Goal: Information Seeking & Learning: Learn about a topic

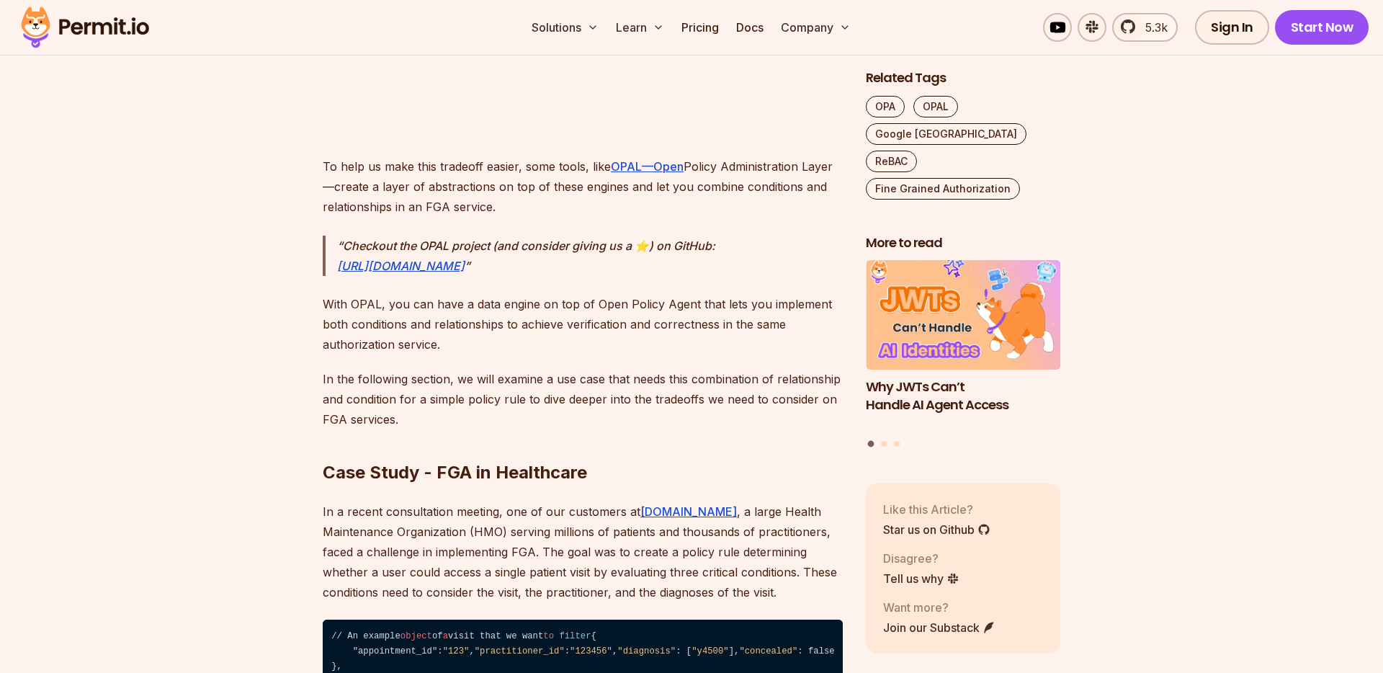
scroll to position [3558, 0]
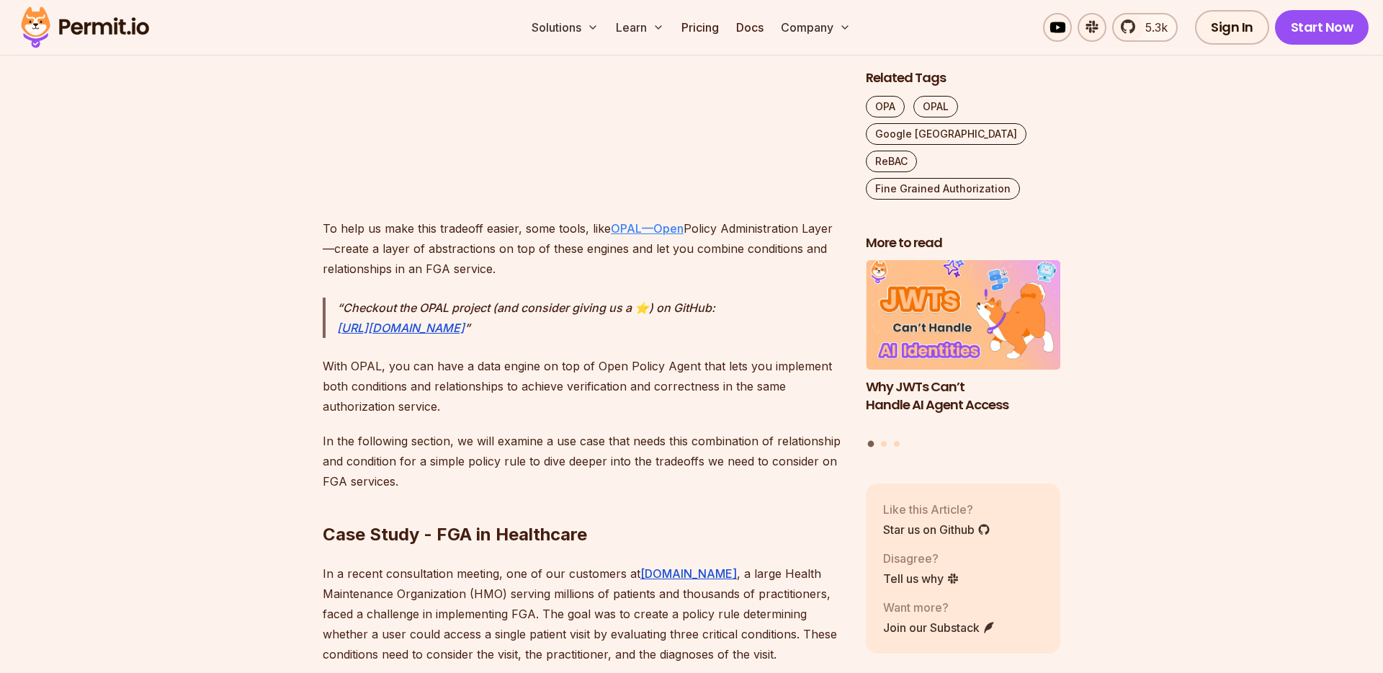
click at [647, 229] on link "OPAL—Open" at bounding box center [647, 228] width 73 height 14
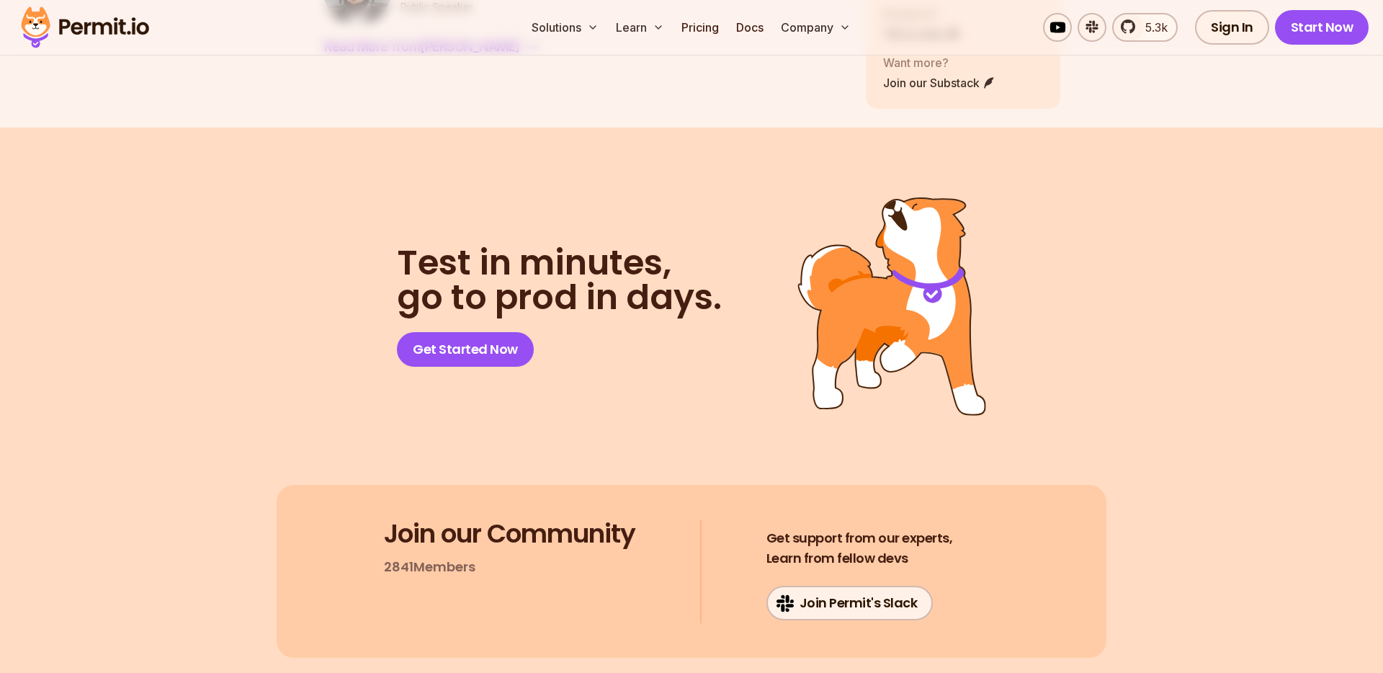
scroll to position [9688, 0]
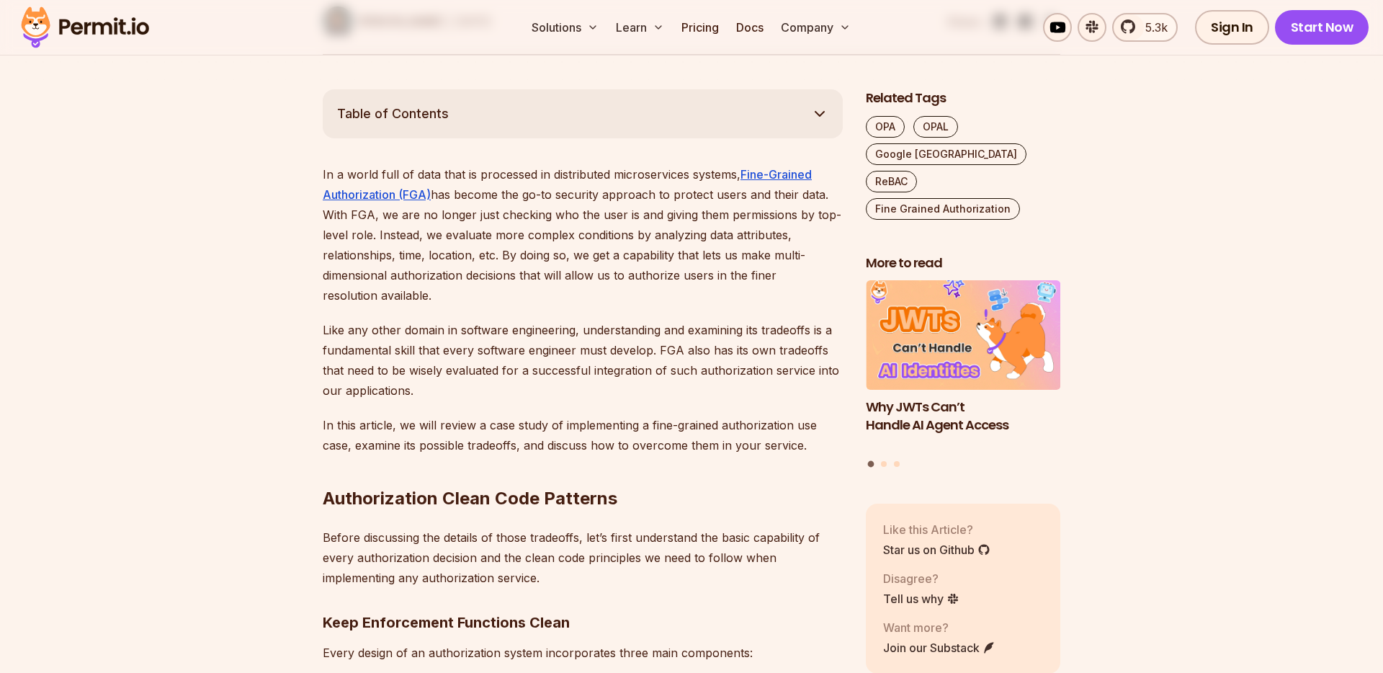
scroll to position [416, 0]
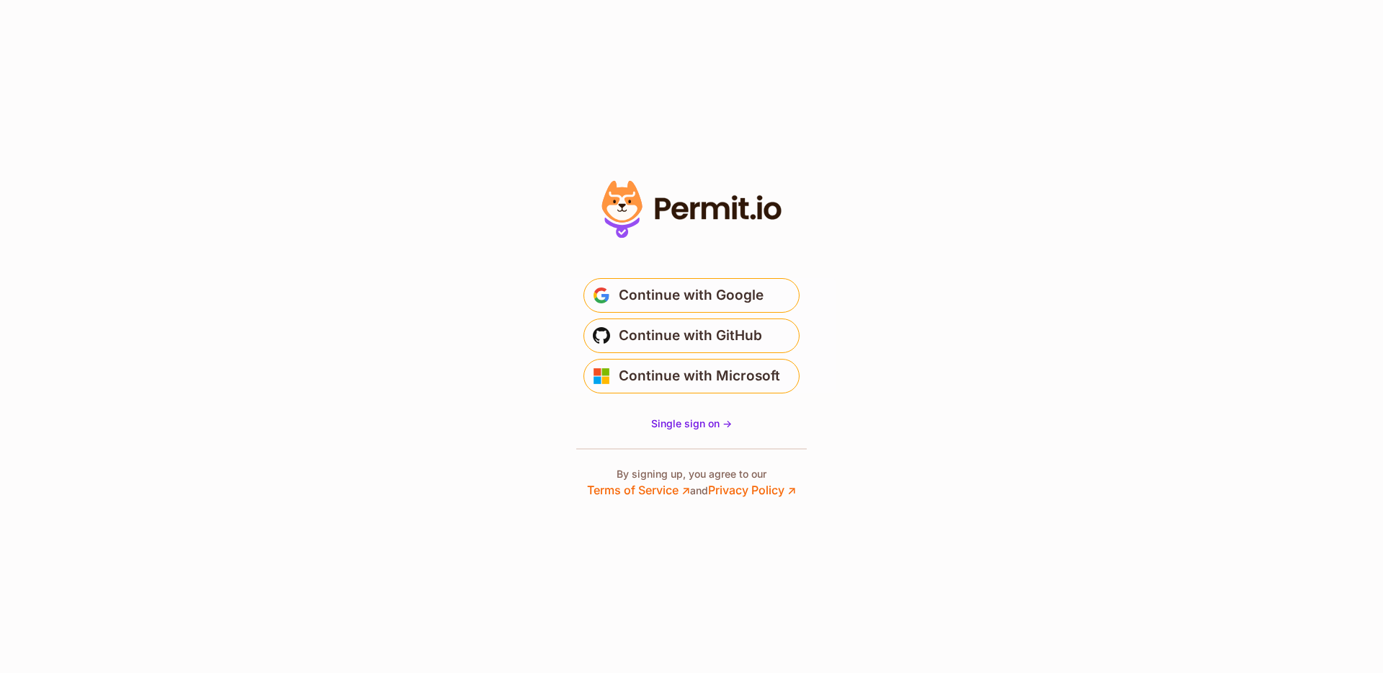
click at [715, 215] on icon at bounding box center [714, 210] width 27 height 17
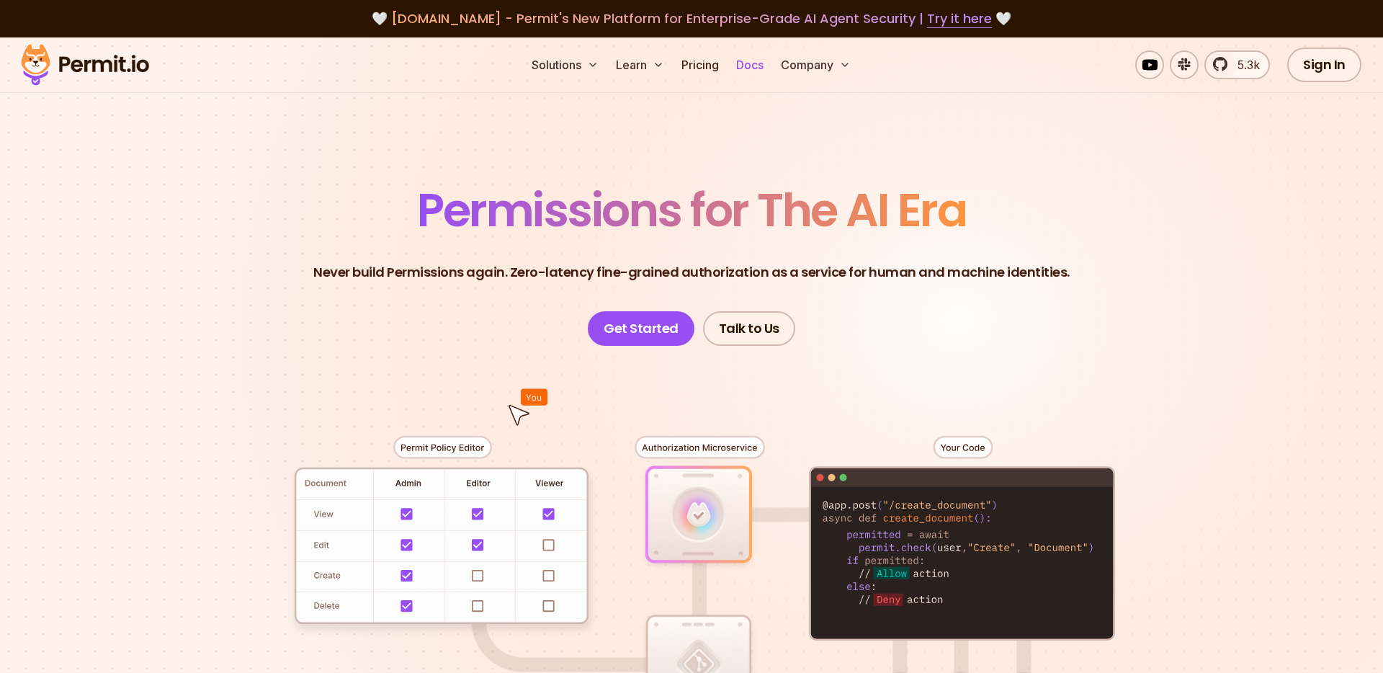
click at [743, 63] on link "Docs" at bounding box center [749, 64] width 39 height 29
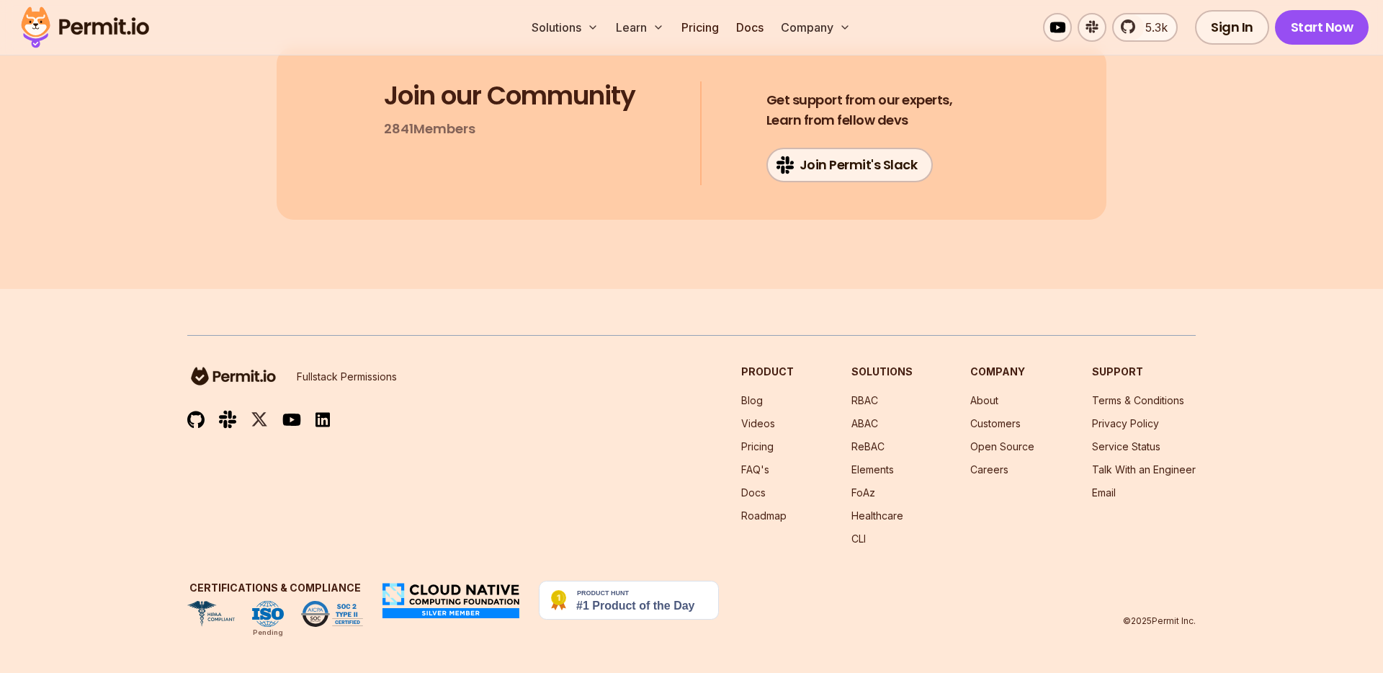
scroll to position [15540, 0]
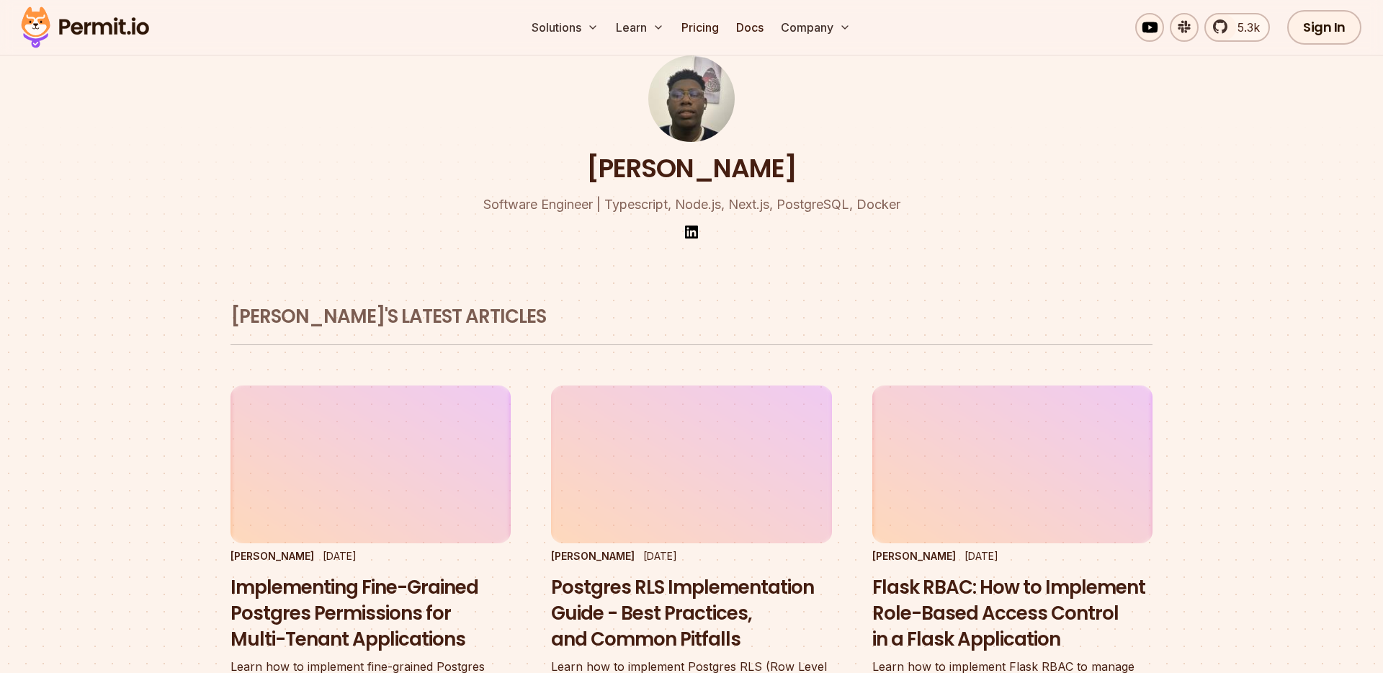
scroll to position [76, 0]
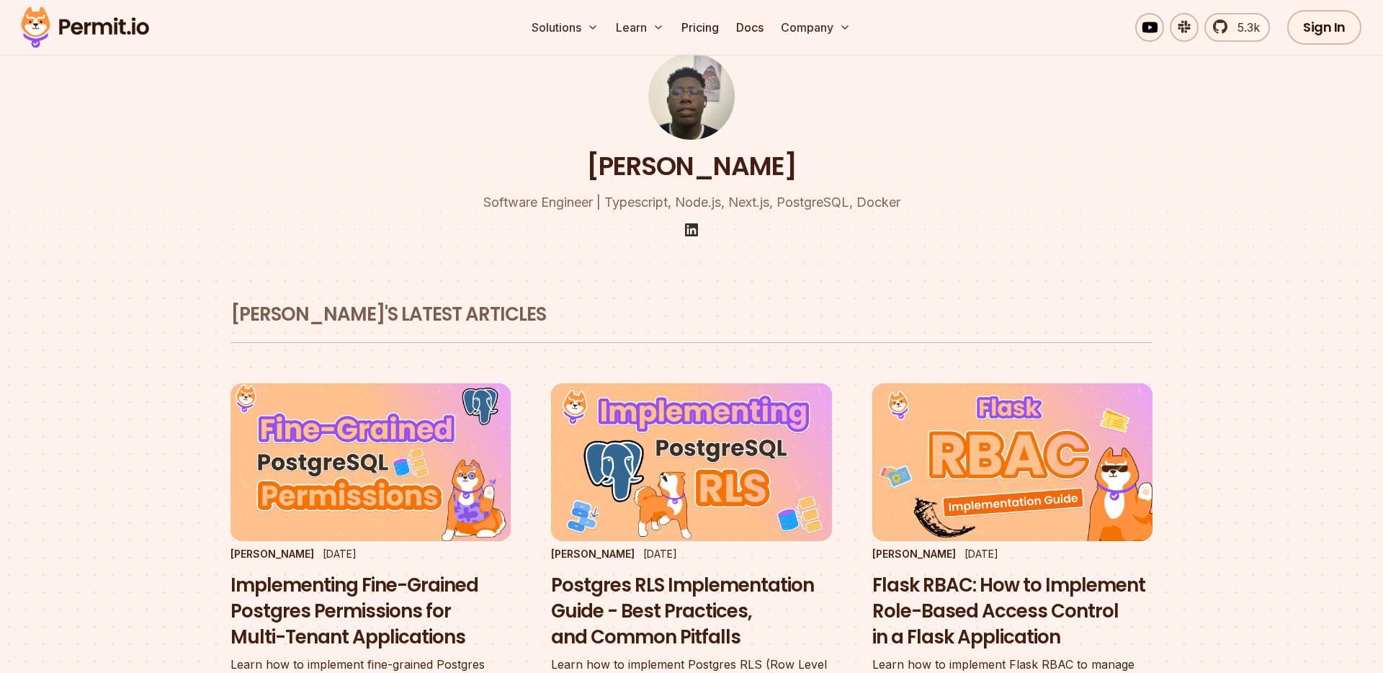
click at [695, 235] on img at bounding box center [691, 229] width 17 height 17
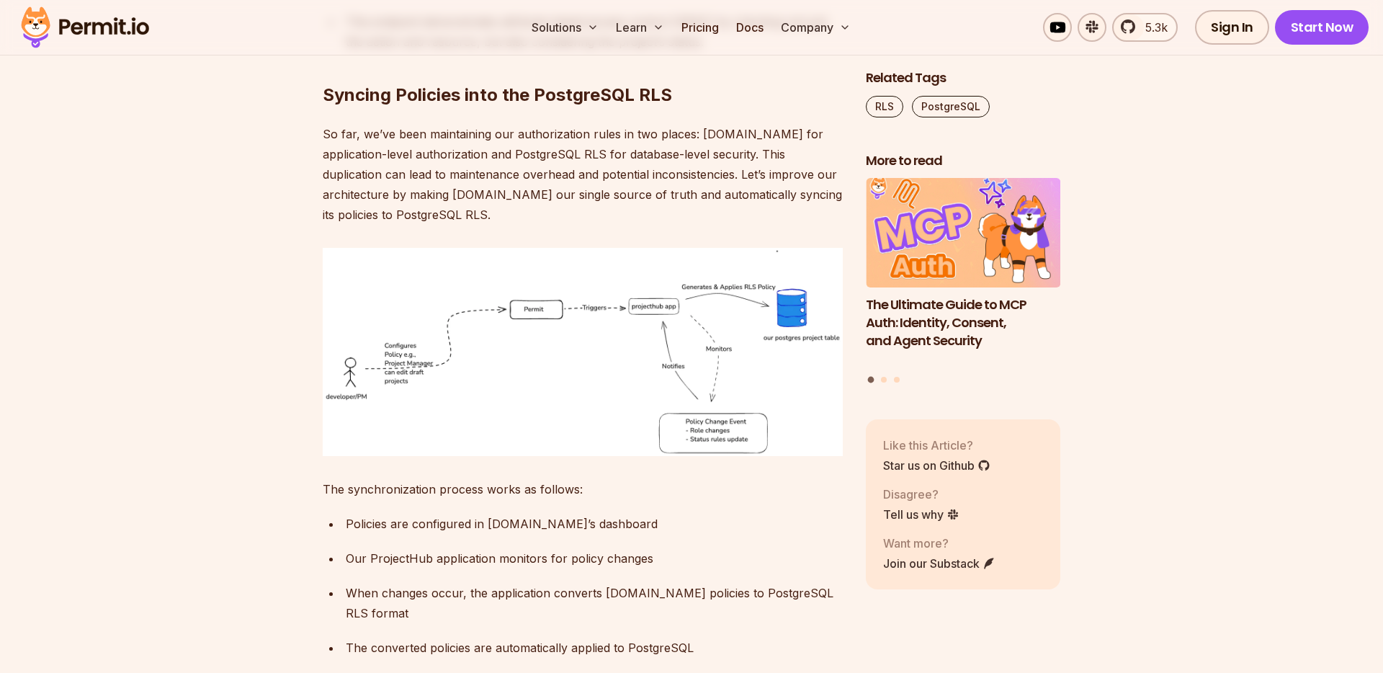
scroll to position [15503, 0]
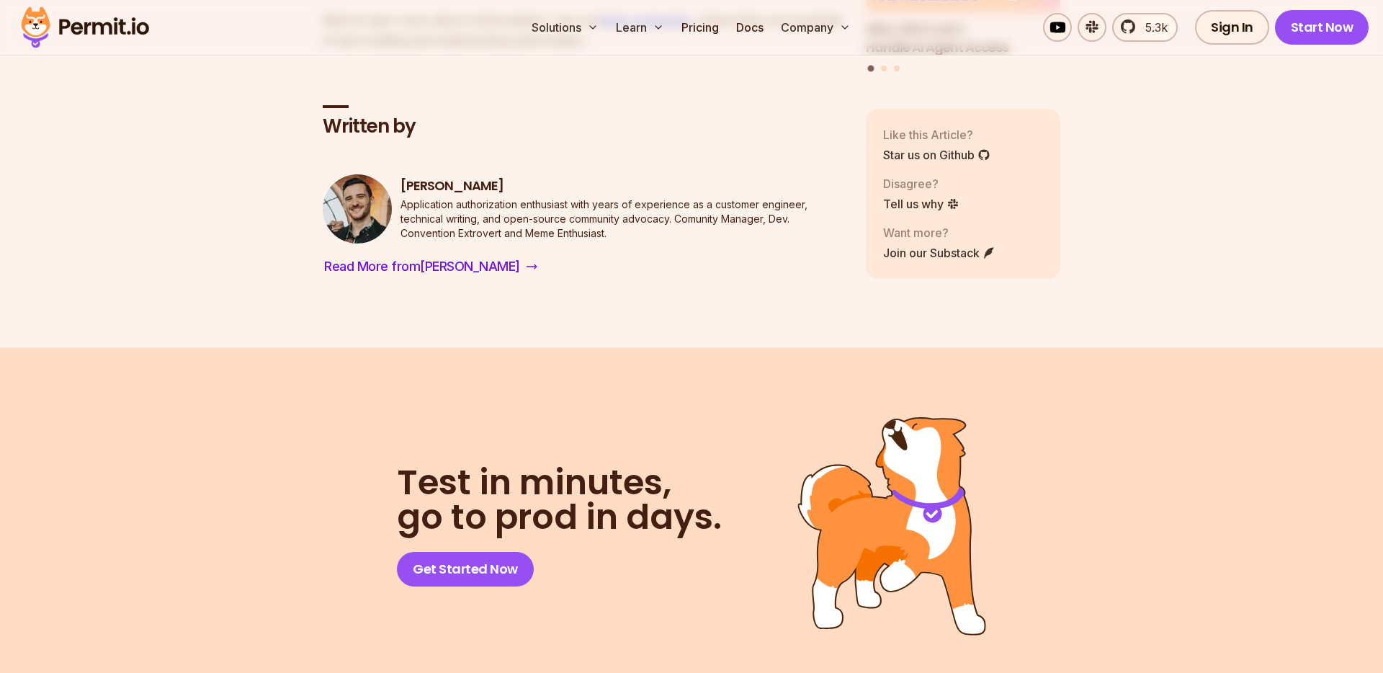
scroll to position [11041, 0]
click at [670, 27] on u "Slack community" at bounding box center [645, 19] width 92 height 14
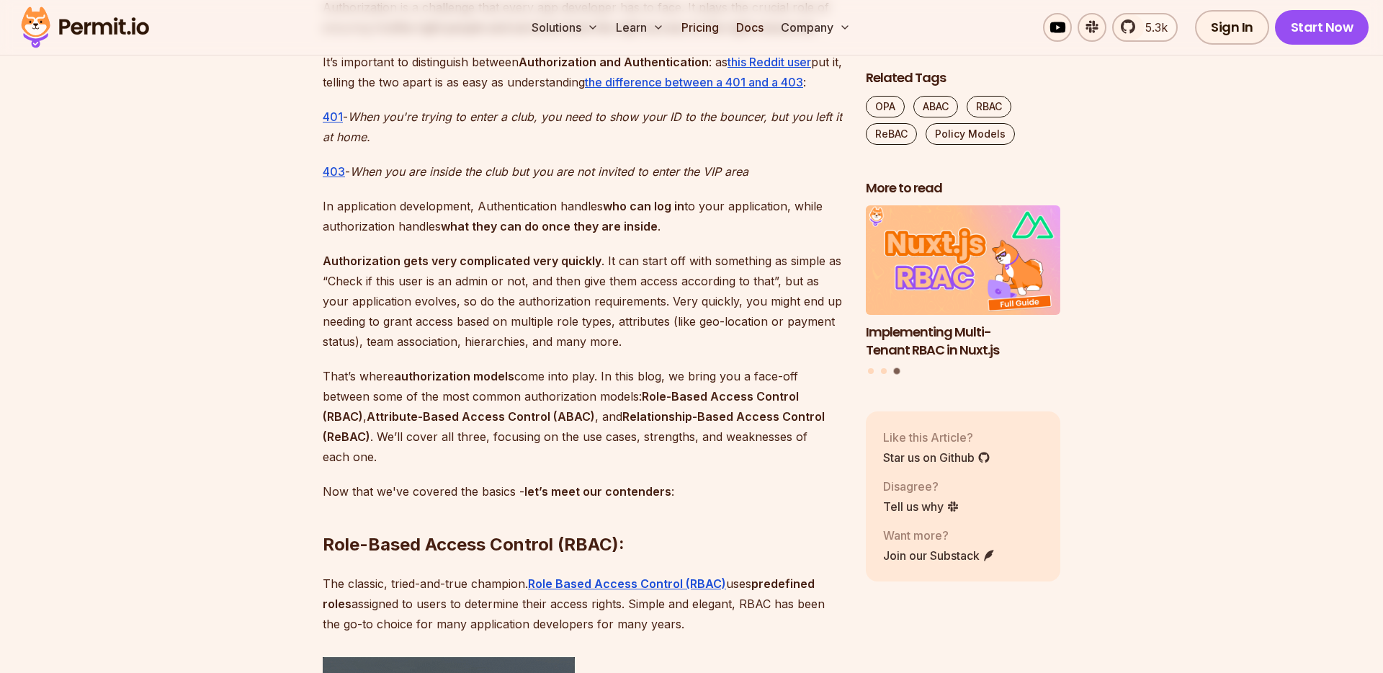
scroll to position [830, 0]
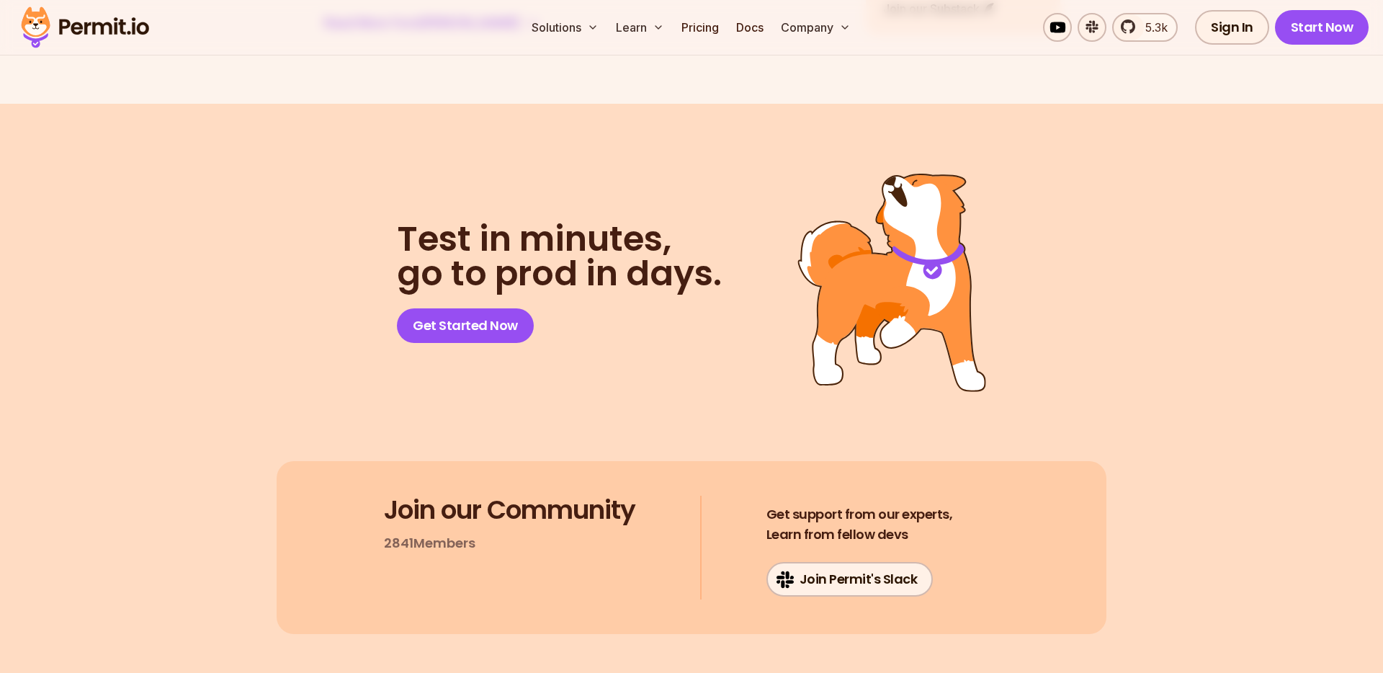
scroll to position [19148, 0]
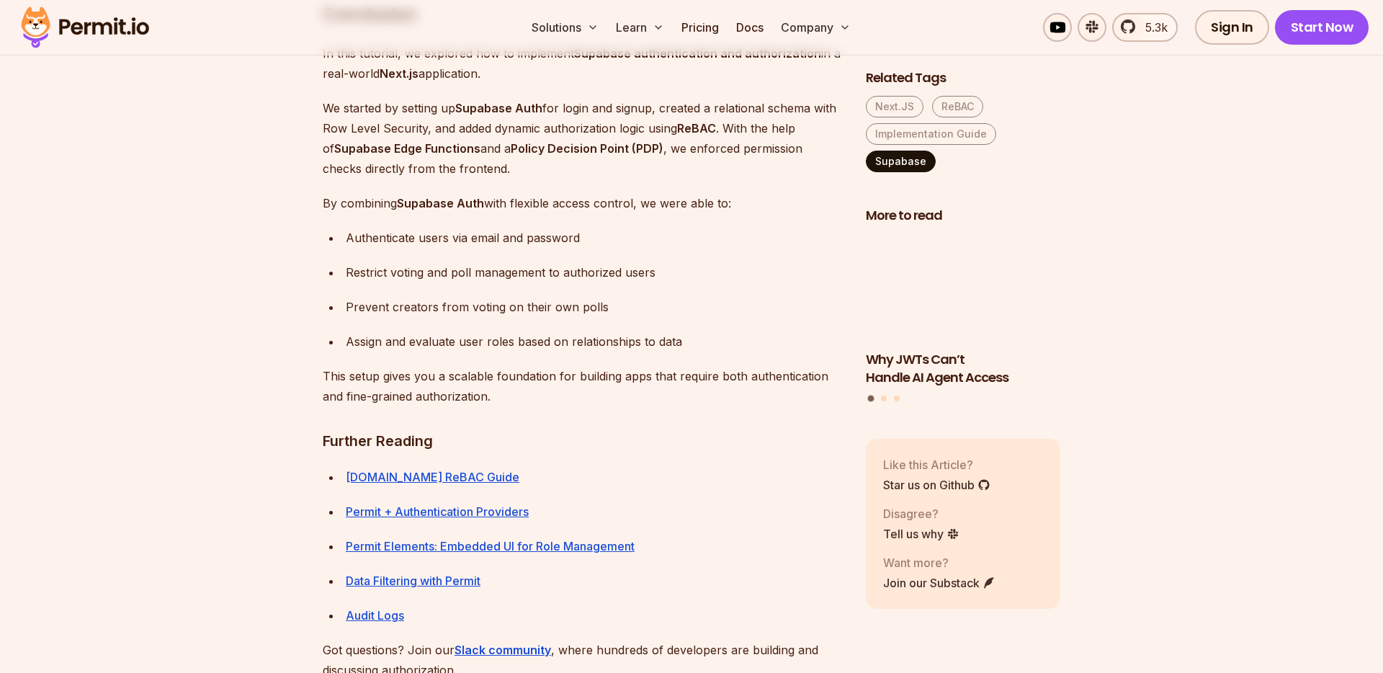
scroll to position [20756, 0]
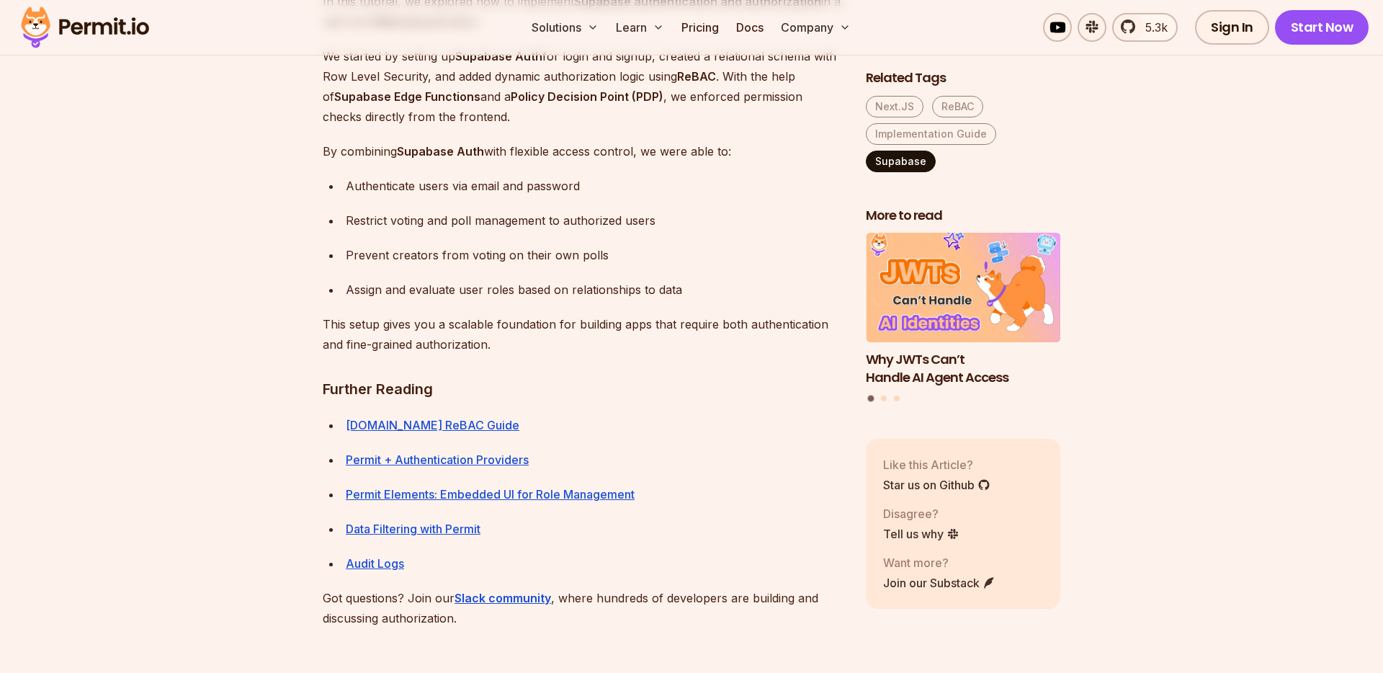
click at [901, 161] on link "Supabase" at bounding box center [901, 162] width 70 height 22
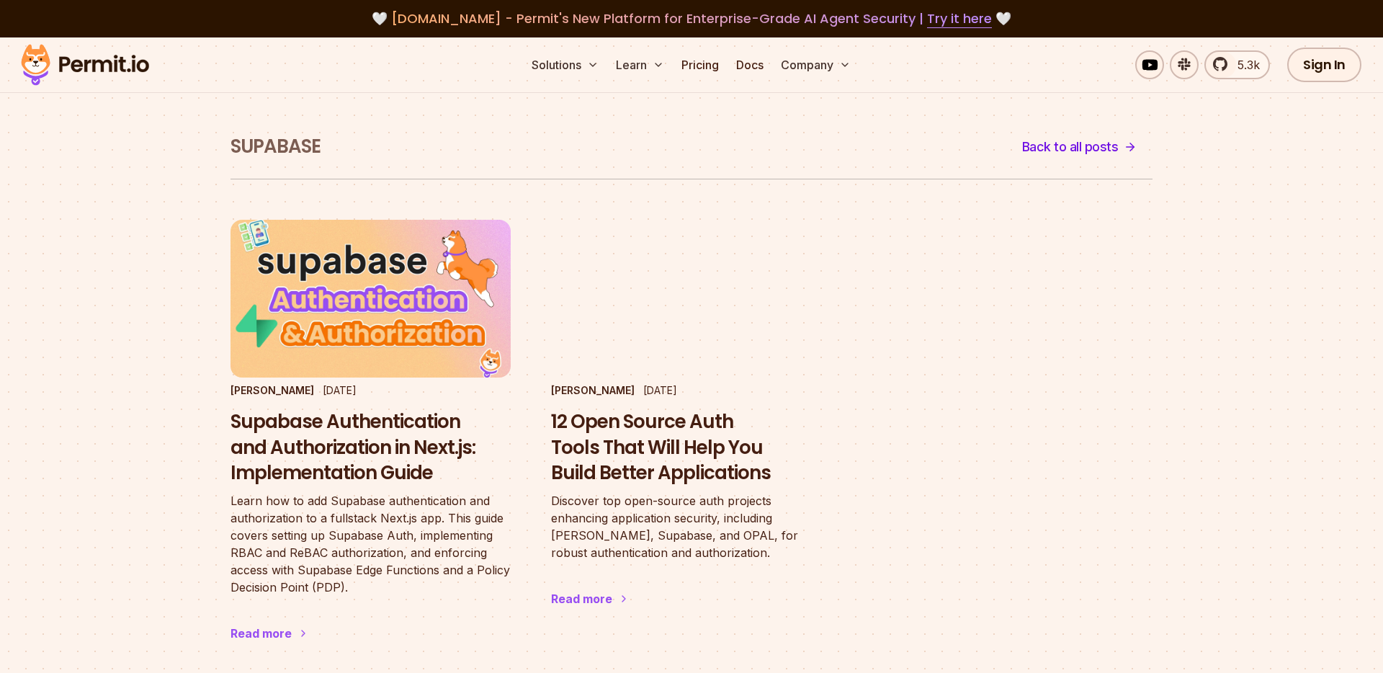
scroll to position [632, 0]
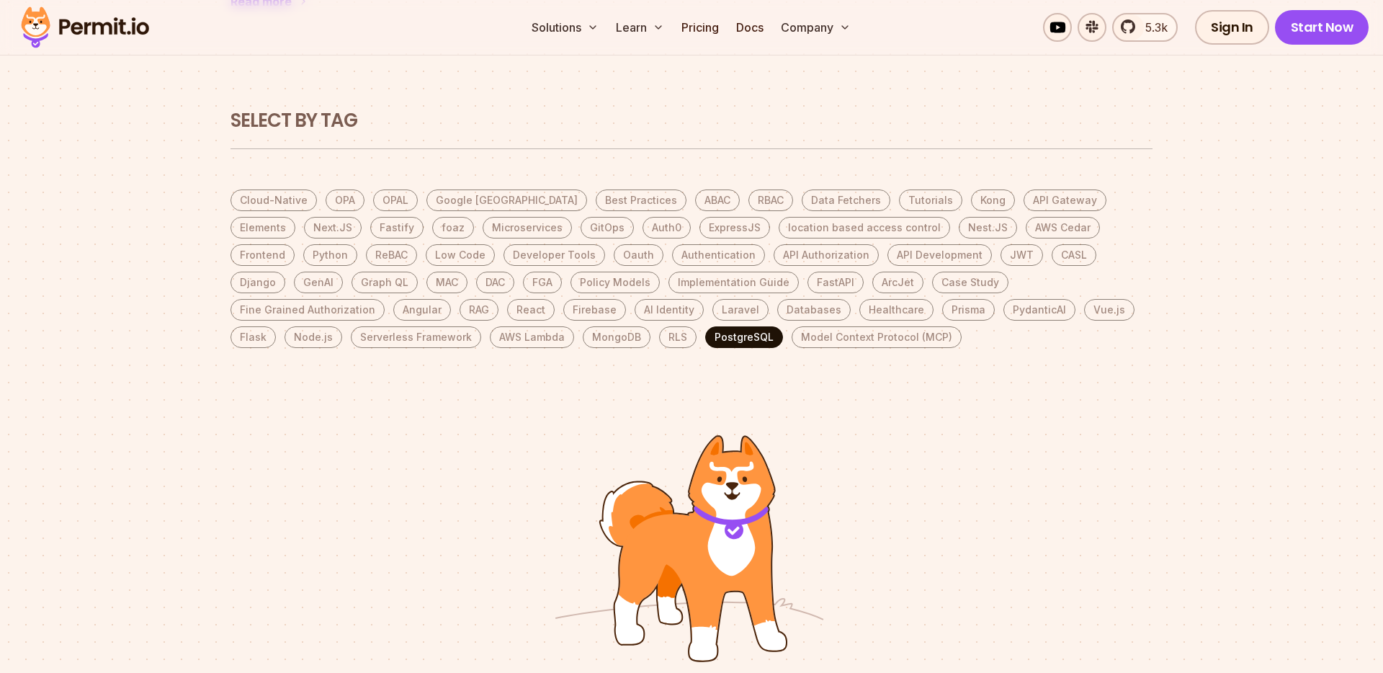
click at [705, 332] on link "PostgreSQL" at bounding box center [744, 337] width 78 height 22
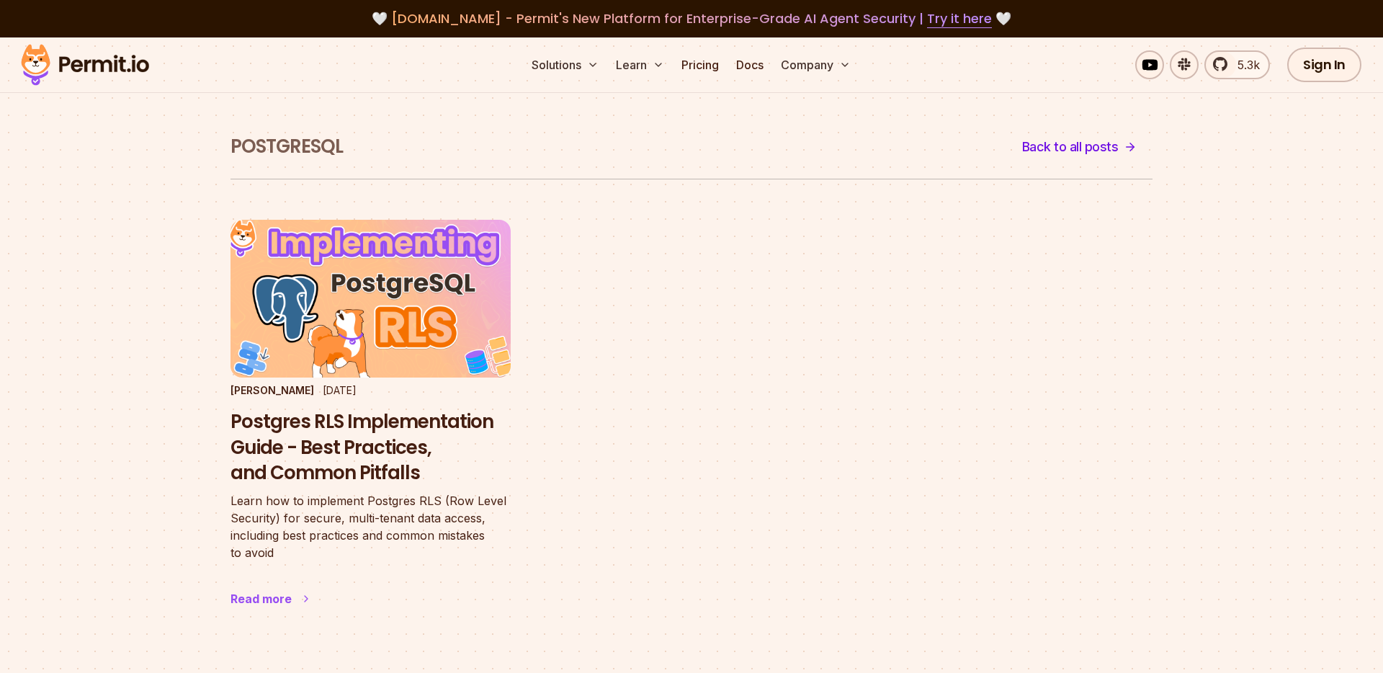
click at [383, 455] on h3 "Postgres RLS Implementation Guide - Best Practices, and Common Pitfalls" at bounding box center [370, 447] width 280 height 77
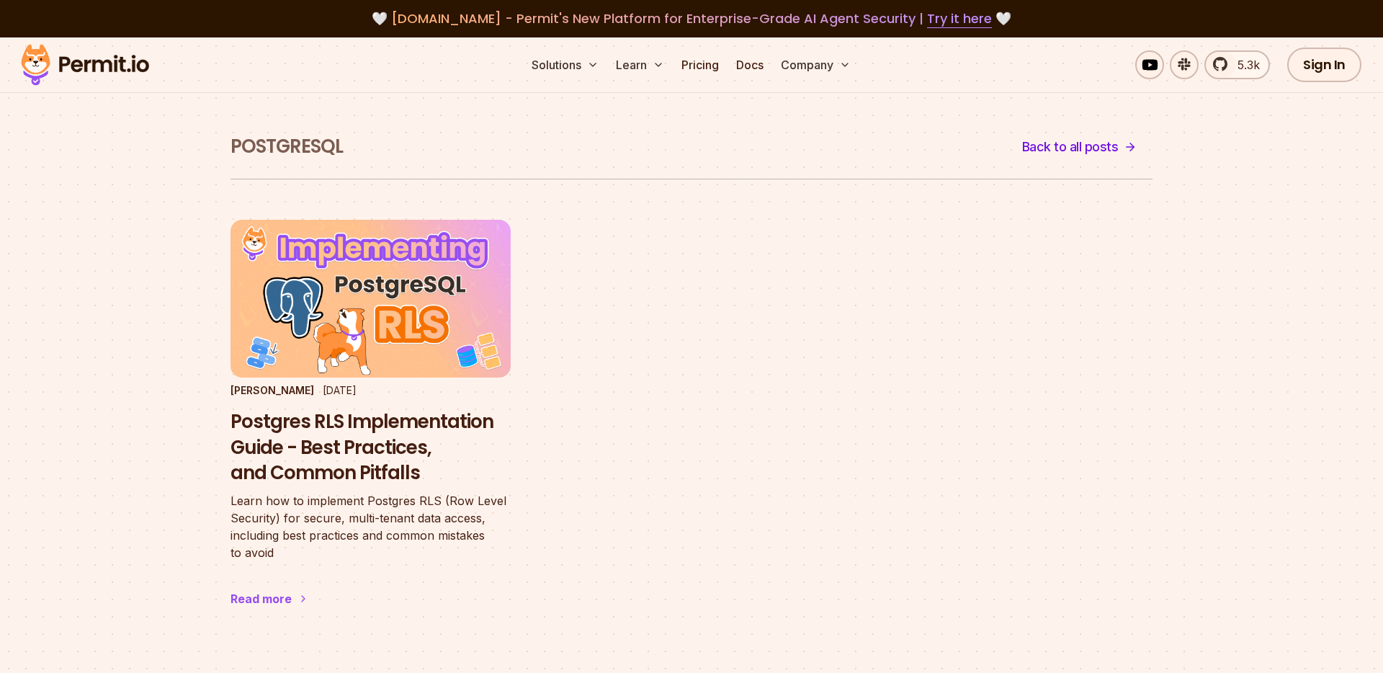
click at [91, 69] on img at bounding box center [84, 64] width 141 height 49
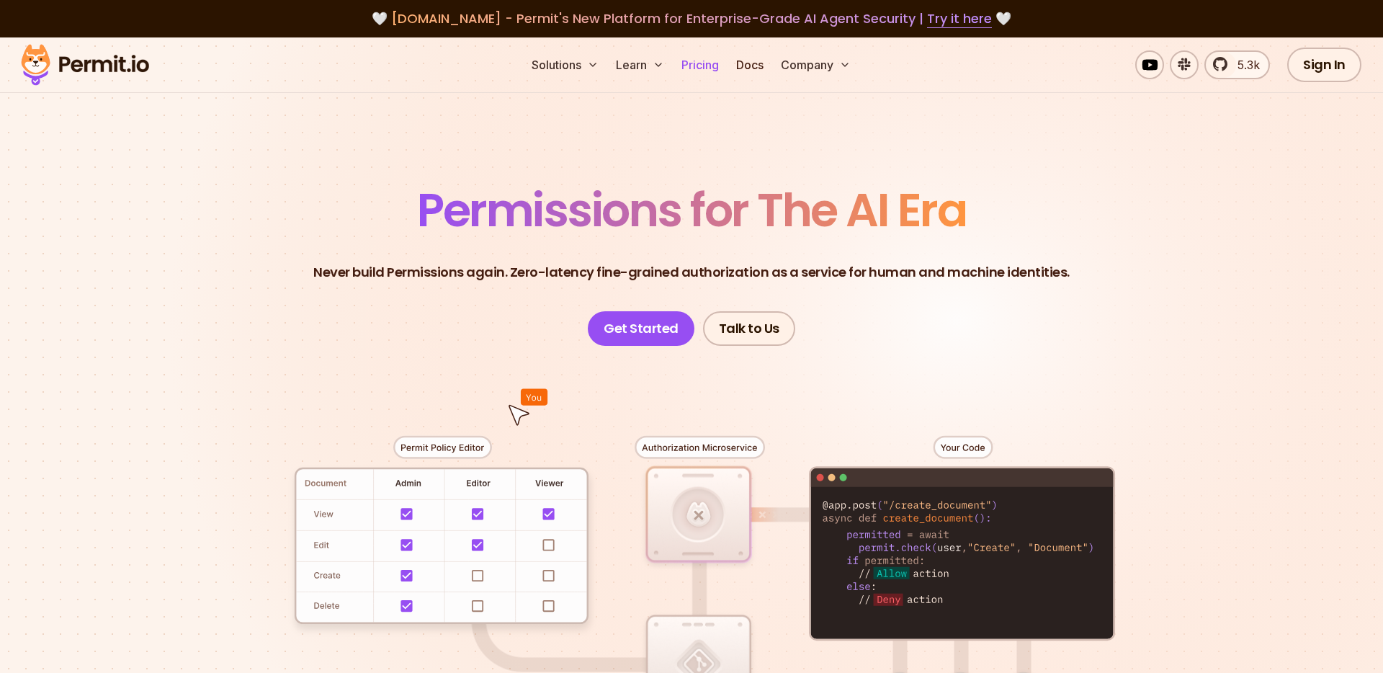
click at [697, 60] on link "Pricing" at bounding box center [700, 64] width 49 height 29
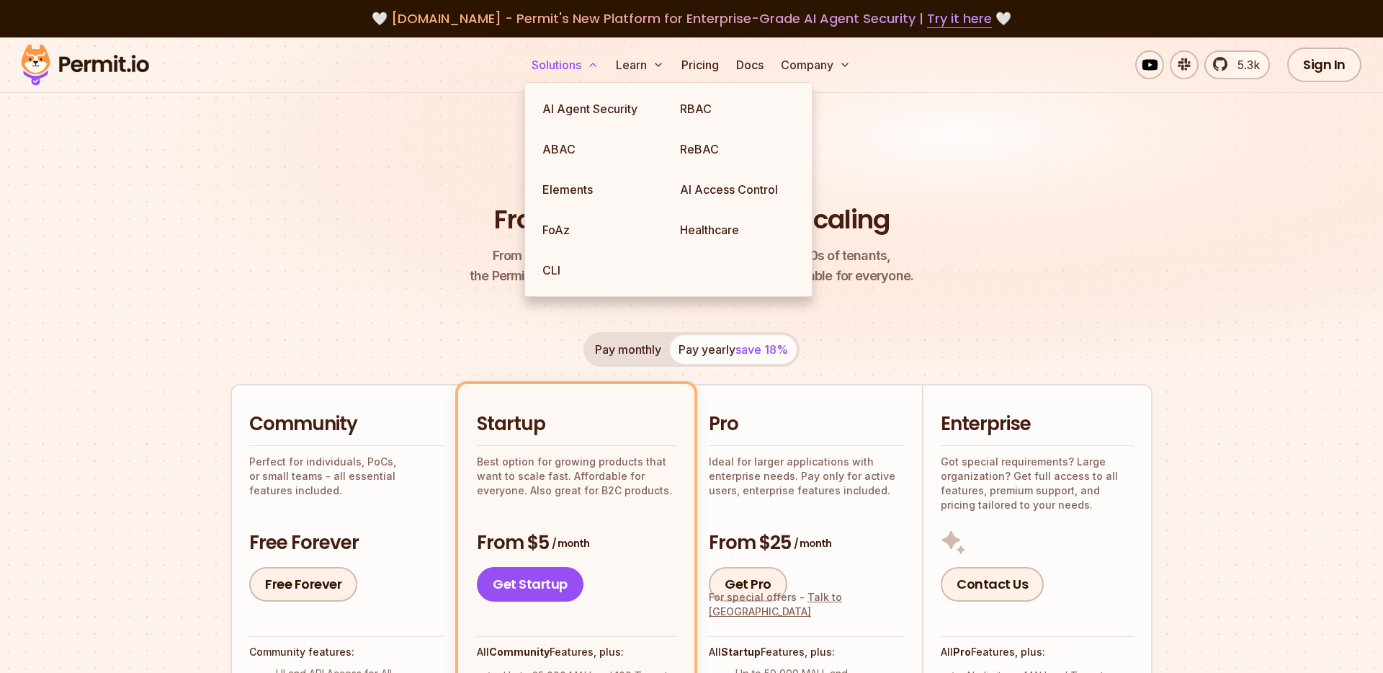
click at [572, 68] on button "Solutions" at bounding box center [565, 64] width 78 height 29
click at [686, 140] on link "ReBAC" at bounding box center [737, 149] width 138 height 40
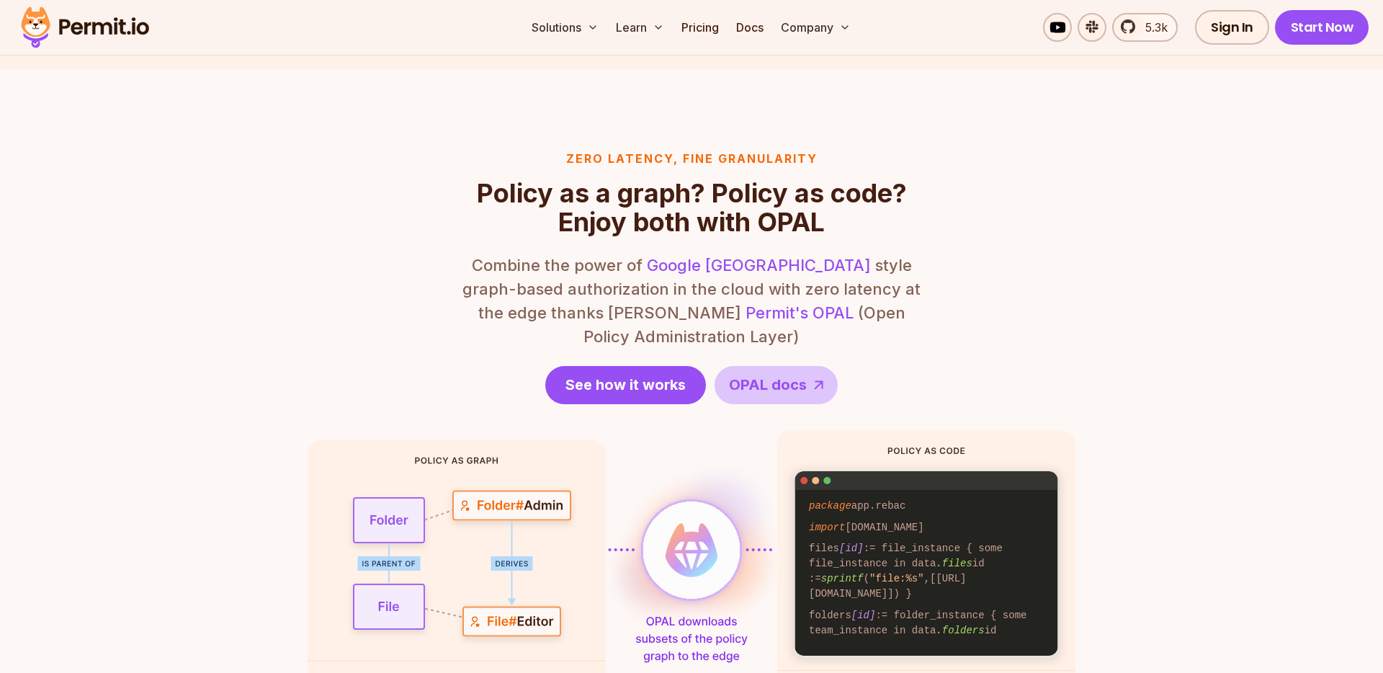
scroll to position [1822, 0]
